Goal: Task Accomplishment & Management: Manage account settings

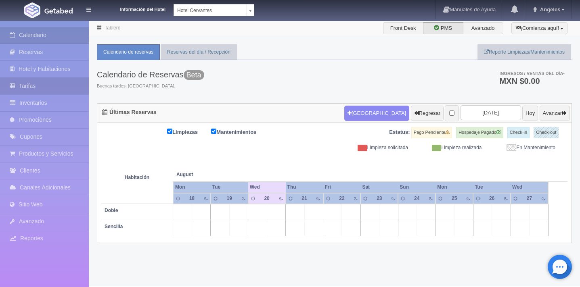
click at [48, 88] on link "Tarifas" at bounding box center [44, 86] width 89 height 17
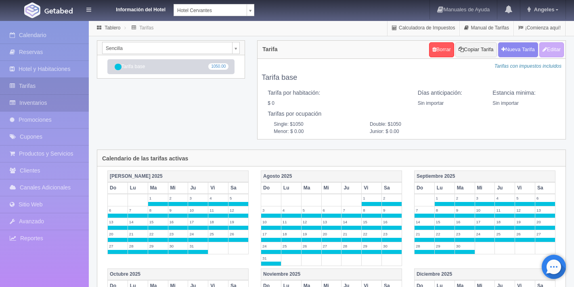
click at [38, 102] on link "Inventarios" at bounding box center [44, 103] width 89 height 17
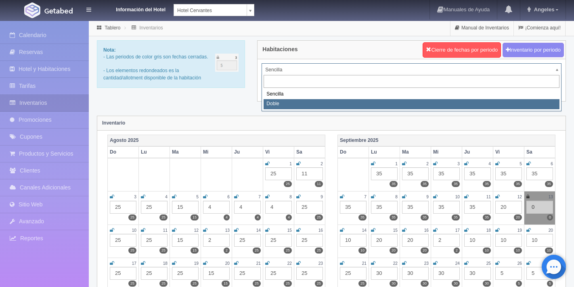
select select "2257"
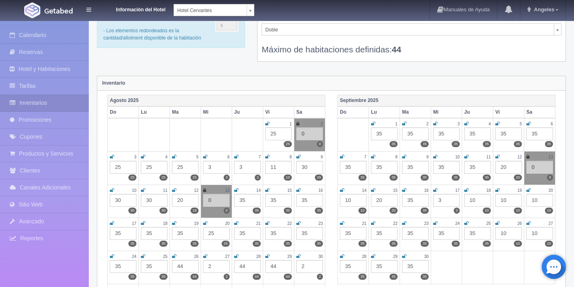
scroll to position [38, 0]
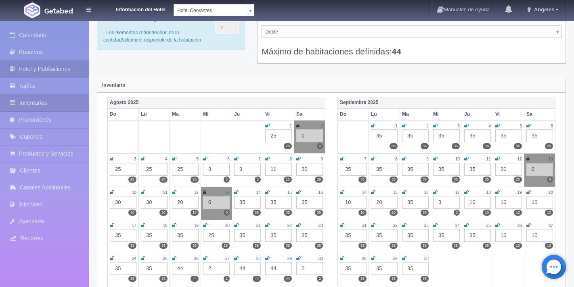
click at [51, 71] on link "Hotel y Habitaciones" at bounding box center [44, 69] width 89 height 17
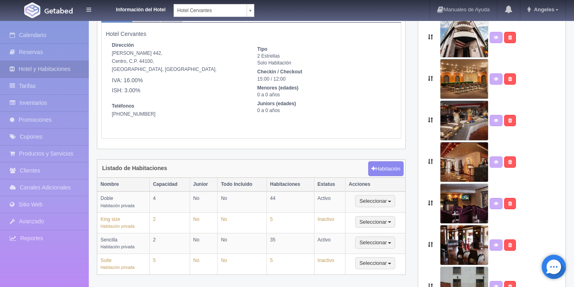
scroll to position [58, 0]
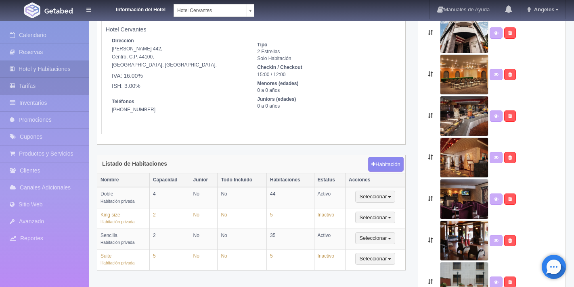
click at [45, 87] on link "Tarifas" at bounding box center [44, 86] width 89 height 17
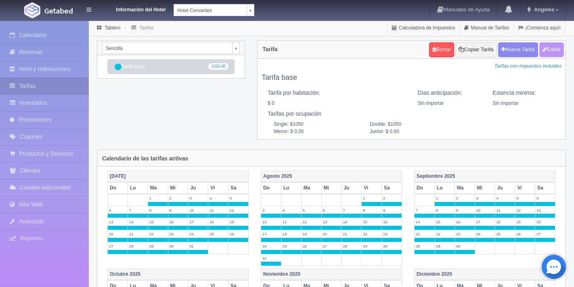
click at [555, 48] on button "Editar" at bounding box center [551, 49] width 25 height 15
type input "Tarifa base"
select select "0"
type input "0"
checkbox input "false"
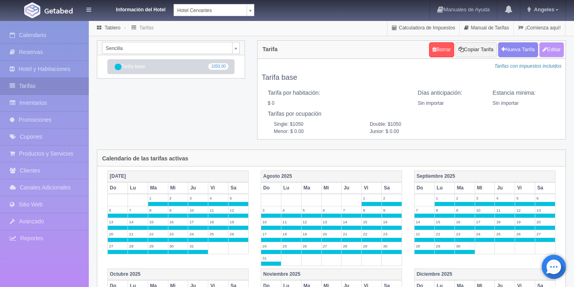
type input "1050"
type input "0.00"
checkbox input "true"
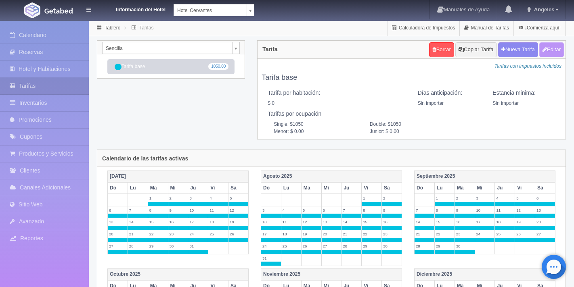
checkbox input "true"
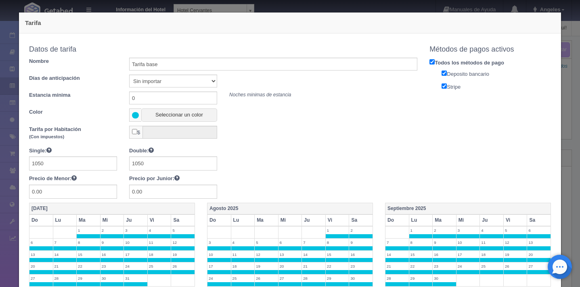
click at [563, 84] on div "Tarifa Copiar tarifa a la habitación Sencilla Sencilla Doble Datos de tarifa No…" at bounding box center [290, 143] width 580 height 287
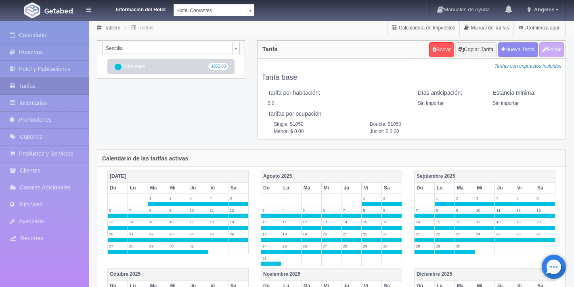
click at [235, 47] on body "Información del Hotel Hotel Cervantes HOTEL SAN FRANCISCO PLAZA HOTEL UNIVERSO …" at bounding box center [287, 287] width 574 height 534
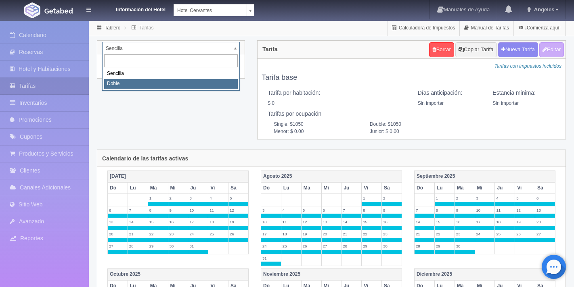
select select "2257"
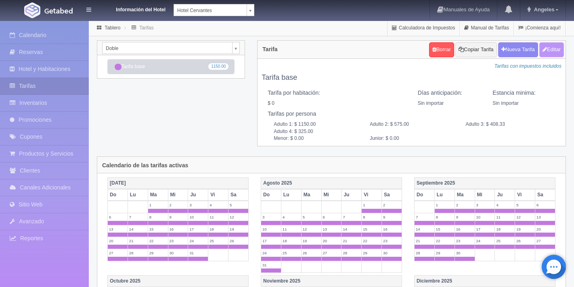
click at [557, 50] on button "Editar" at bounding box center [551, 49] width 25 height 15
type input "Tarifa base"
select select "0"
type input "0"
checkbox input "false"
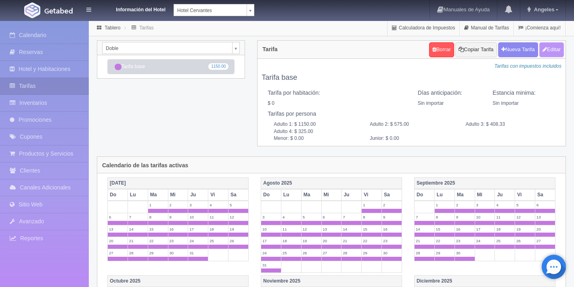
type input "1150.00"
type input "575.00"
type input "408.33"
type input "325.00"
type input "0.00"
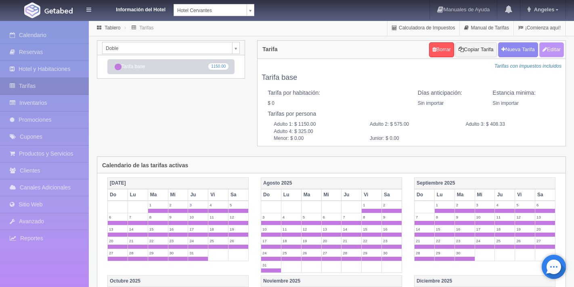
type input "0.00"
checkbox input "true"
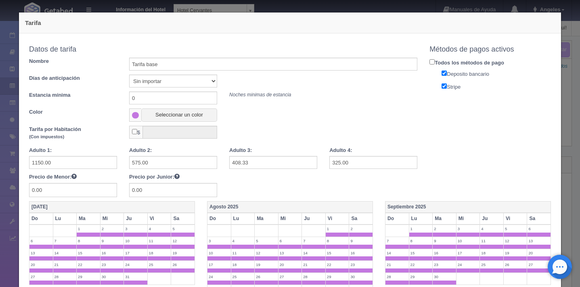
click at [565, 91] on div "Tarifa Copiar tarifa a la habitación Doble Sencilla Doble Datos de tarifa Nombr…" at bounding box center [290, 143] width 580 height 287
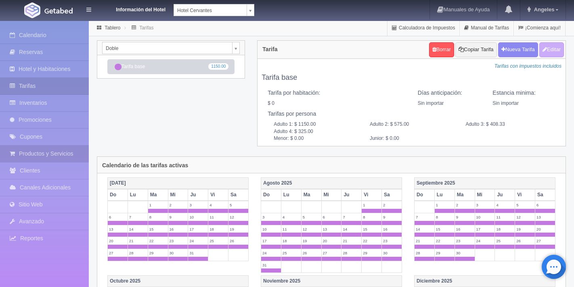
click at [38, 157] on link "Productos y Servicios" at bounding box center [44, 154] width 89 height 17
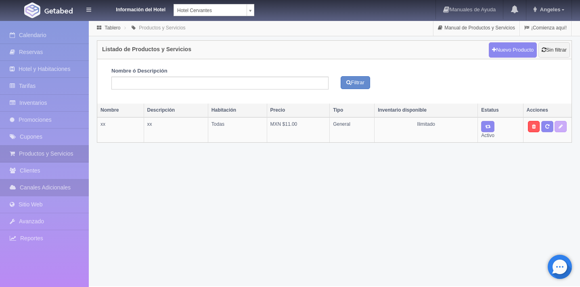
click at [40, 191] on link "Canales Adicionales" at bounding box center [44, 188] width 89 height 17
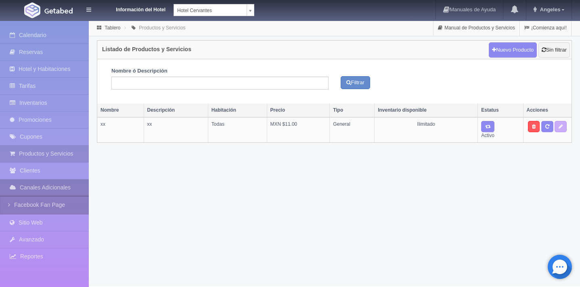
click at [40, 191] on link "Canales Adicionales" at bounding box center [44, 188] width 89 height 17
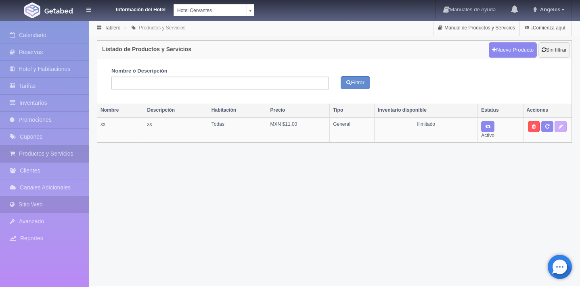
click at [40, 205] on link "Sitio Web" at bounding box center [44, 205] width 89 height 17
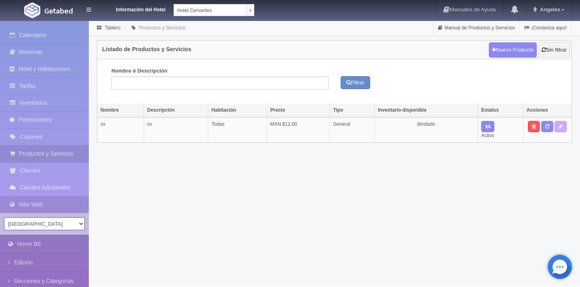
click at [82, 223] on select "[GEOGRAPHIC_DATA][PERSON_NAME]" at bounding box center [44, 224] width 81 height 13
select select "343"
click at [4, 218] on select "[GEOGRAPHIC_DATA][PERSON_NAME]" at bounding box center [44, 224] width 81 height 13
click at [41, 245] on link "Home BE" at bounding box center [44, 244] width 89 height 18
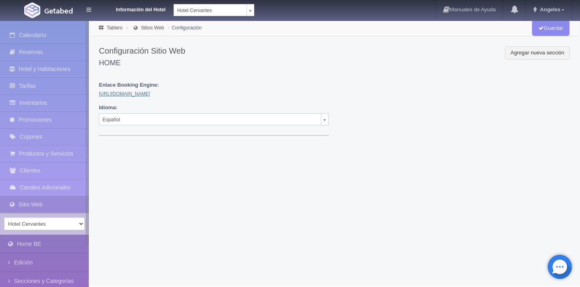
click at [142, 92] on link "[URL][DOMAIN_NAME]" at bounding box center [124, 94] width 51 height 6
